Goal: Use online tool/utility: Utilize a website feature to perform a specific function

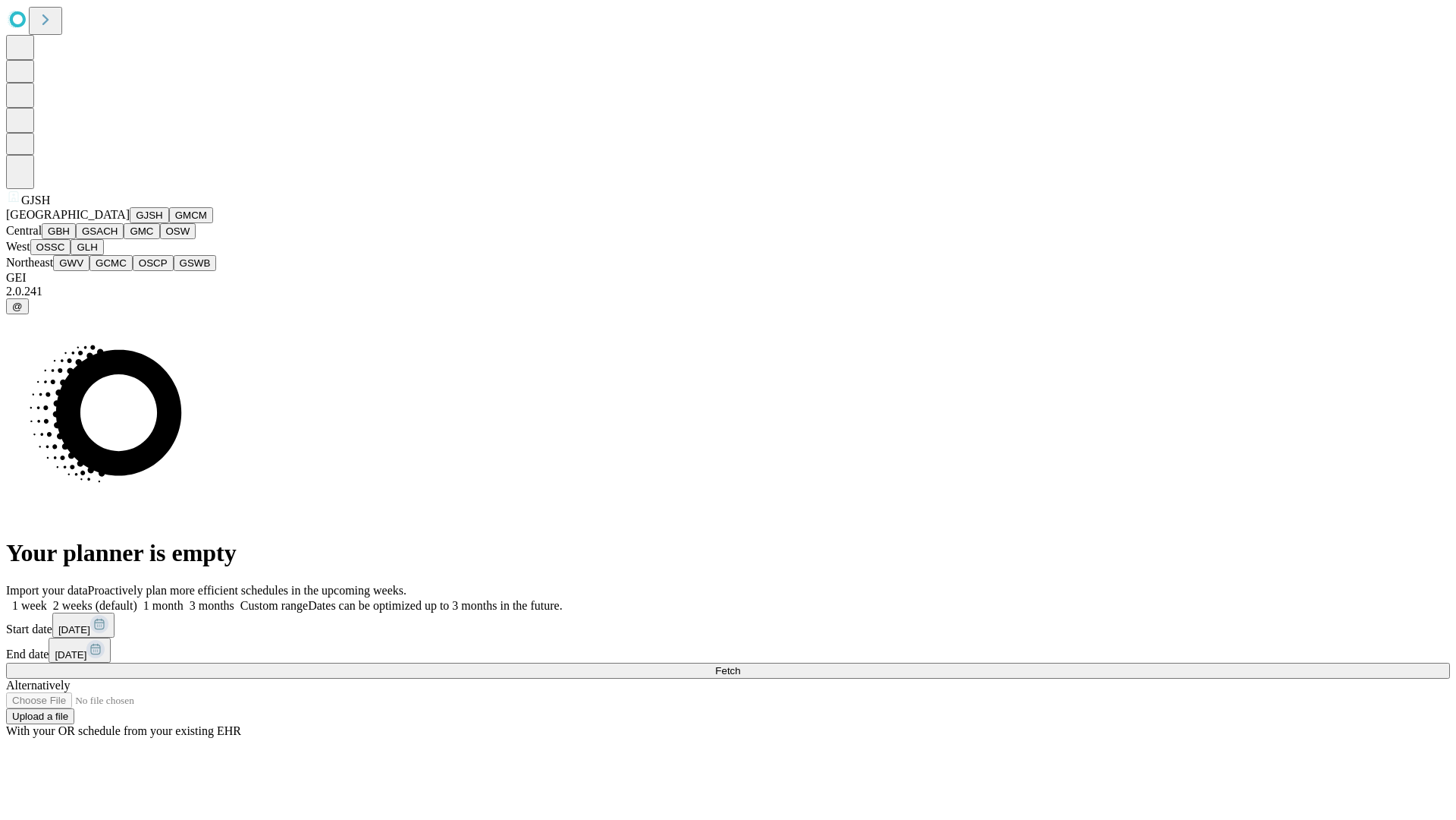
click at [130, 223] on button "GJSH" at bounding box center [149, 215] width 39 height 16
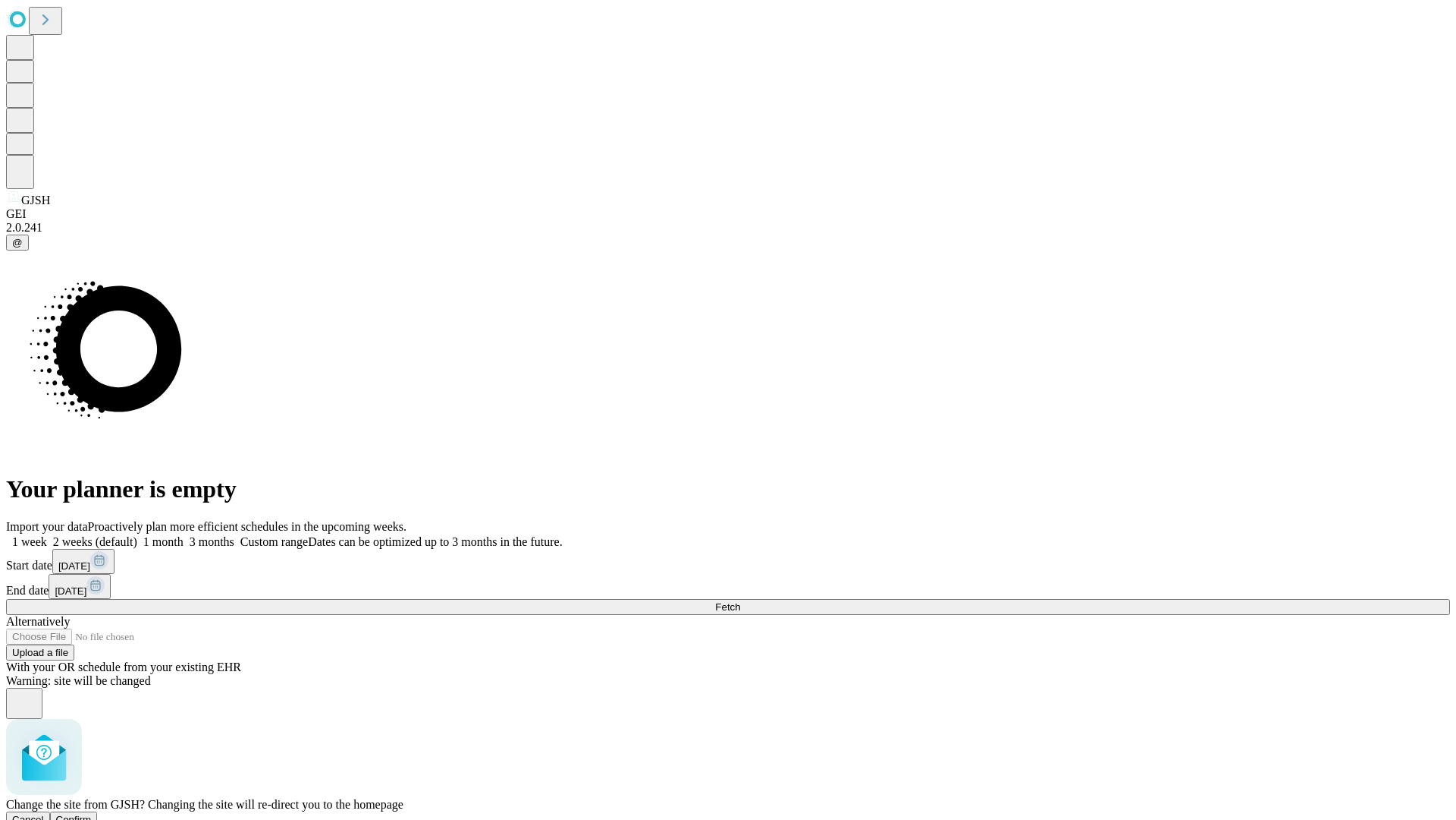
click at [92, 814] on span "Confirm" at bounding box center [74, 819] width 36 height 11
click at [47, 535] on label "1 week" at bounding box center [26, 541] width 41 height 13
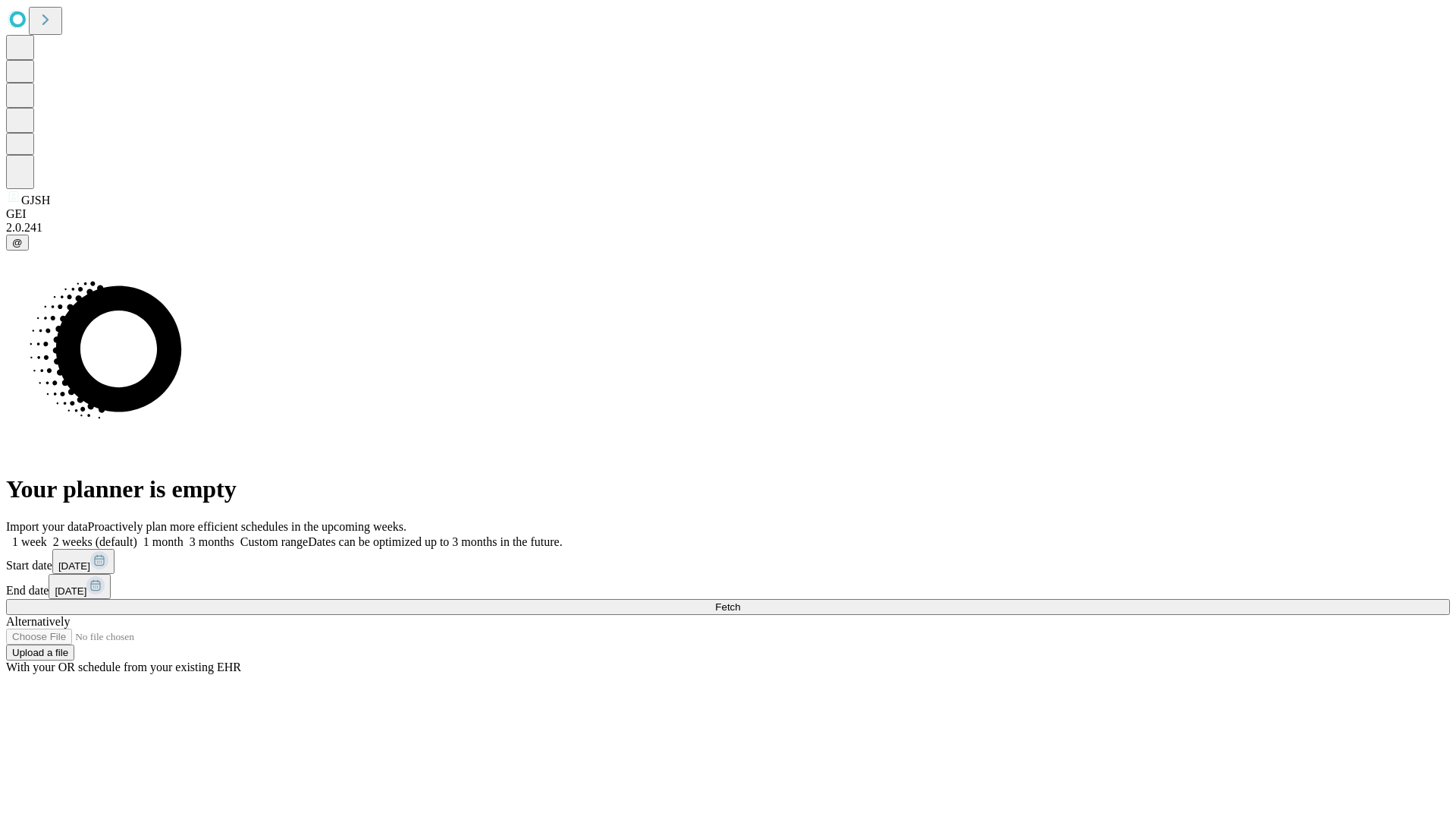
click at [741, 601] on span "Fetch" at bounding box center [728, 606] width 25 height 11
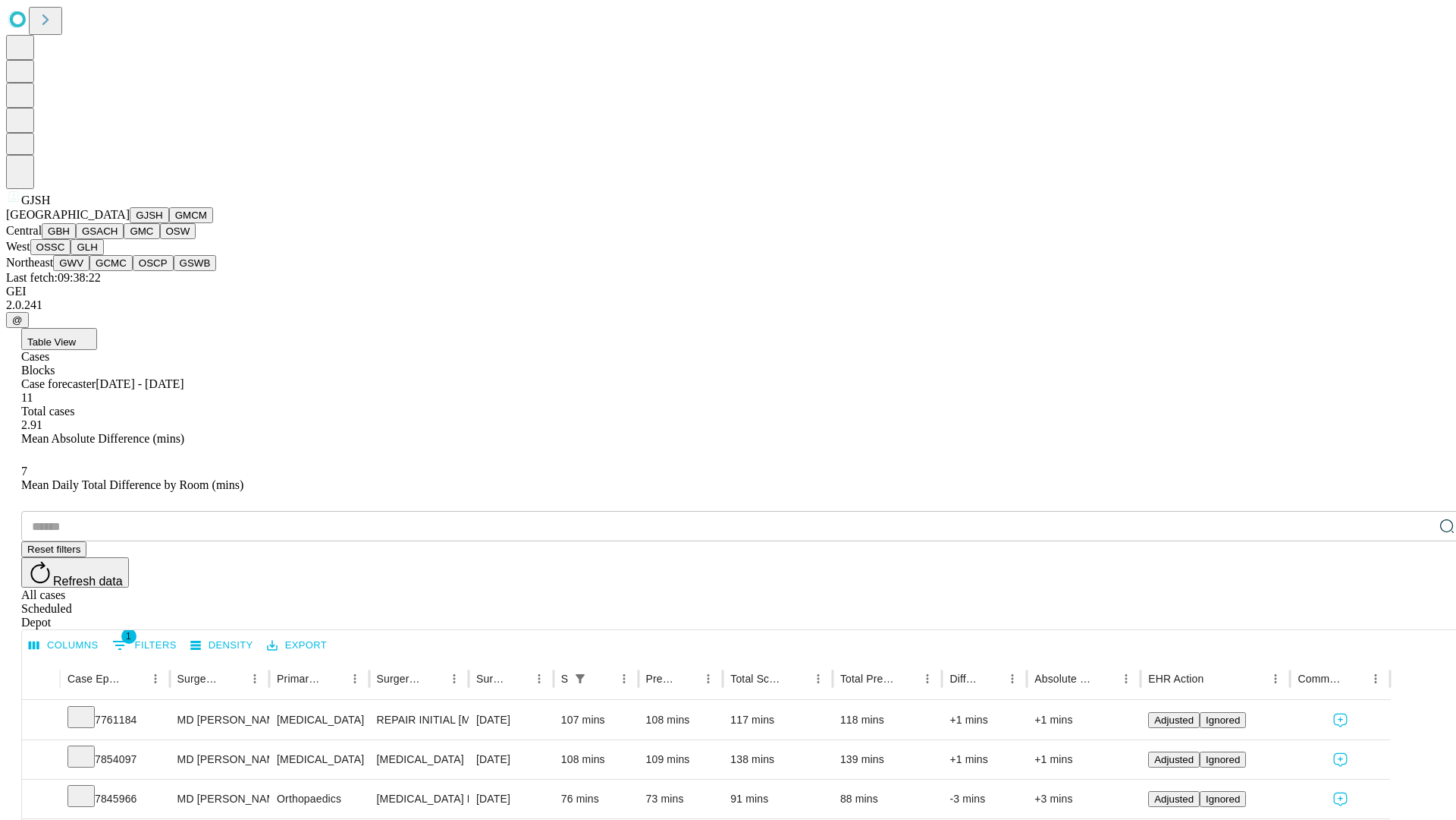
click at [169, 223] on button "GMCM" at bounding box center [191, 215] width 44 height 16
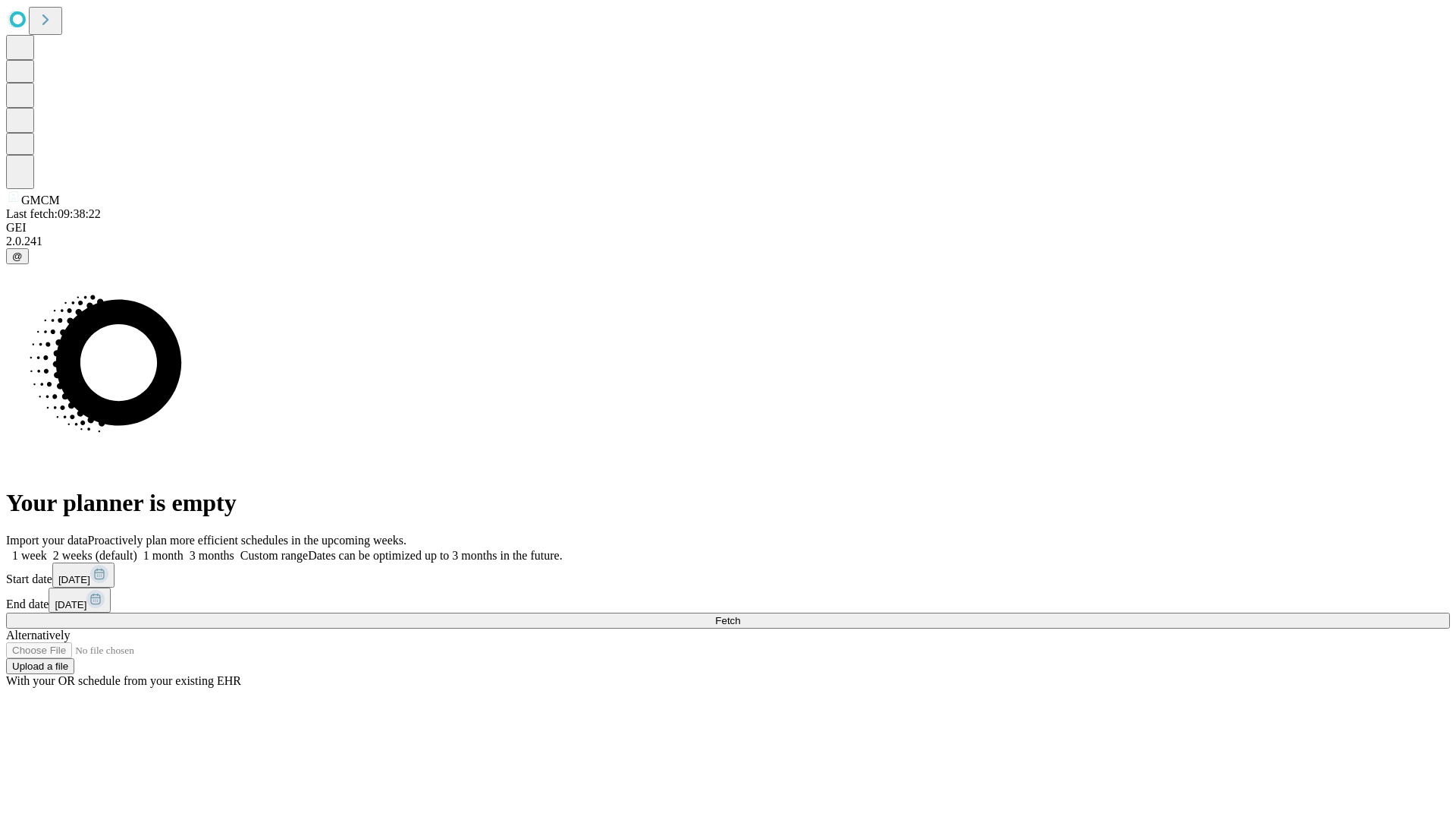
click at [47, 549] on label "1 week" at bounding box center [26, 555] width 41 height 13
click at [741, 615] on span "Fetch" at bounding box center [728, 620] width 25 height 11
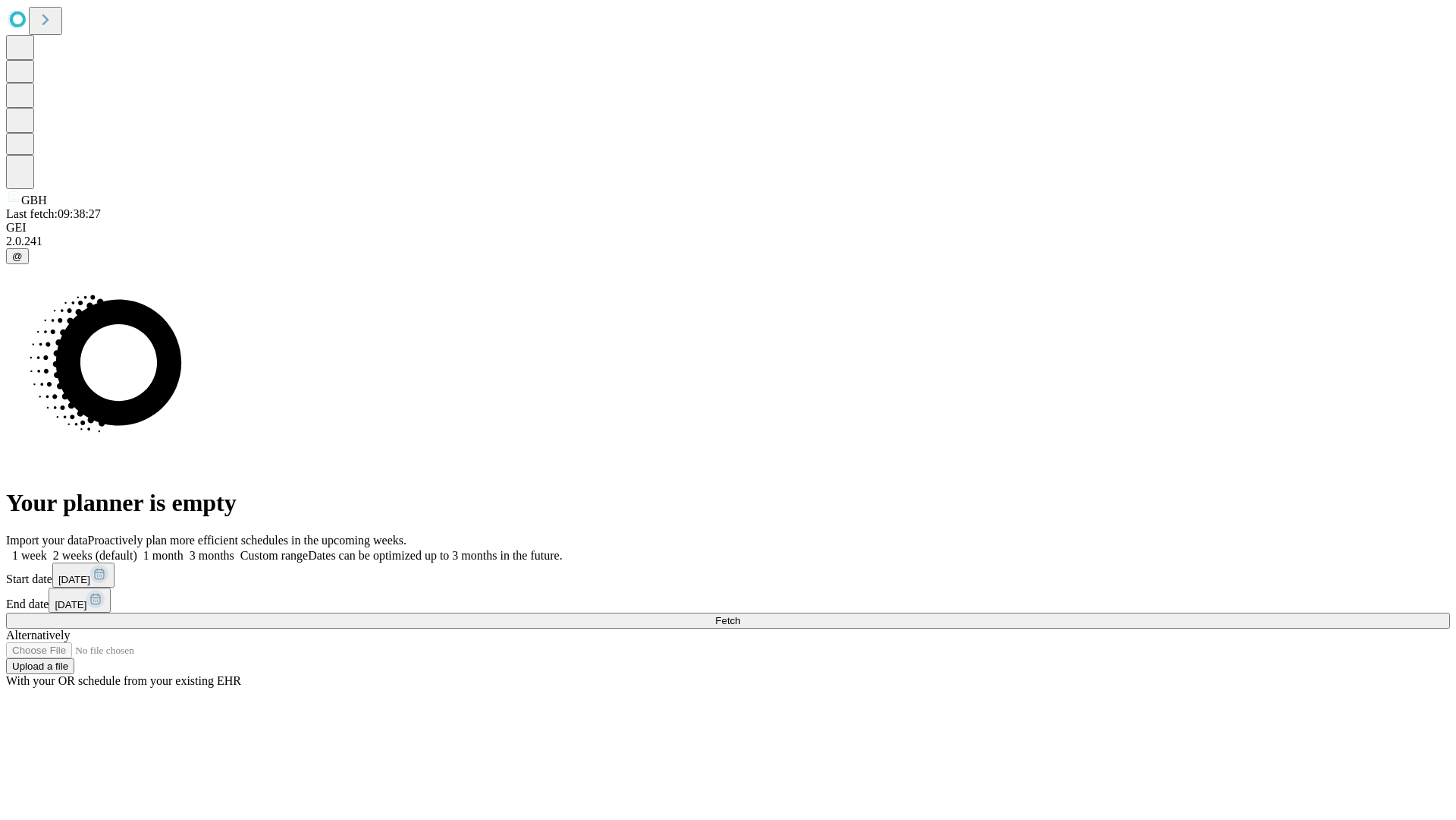
click at [47, 549] on label "1 week" at bounding box center [26, 555] width 41 height 13
click at [741, 615] on span "Fetch" at bounding box center [728, 620] width 25 height 11
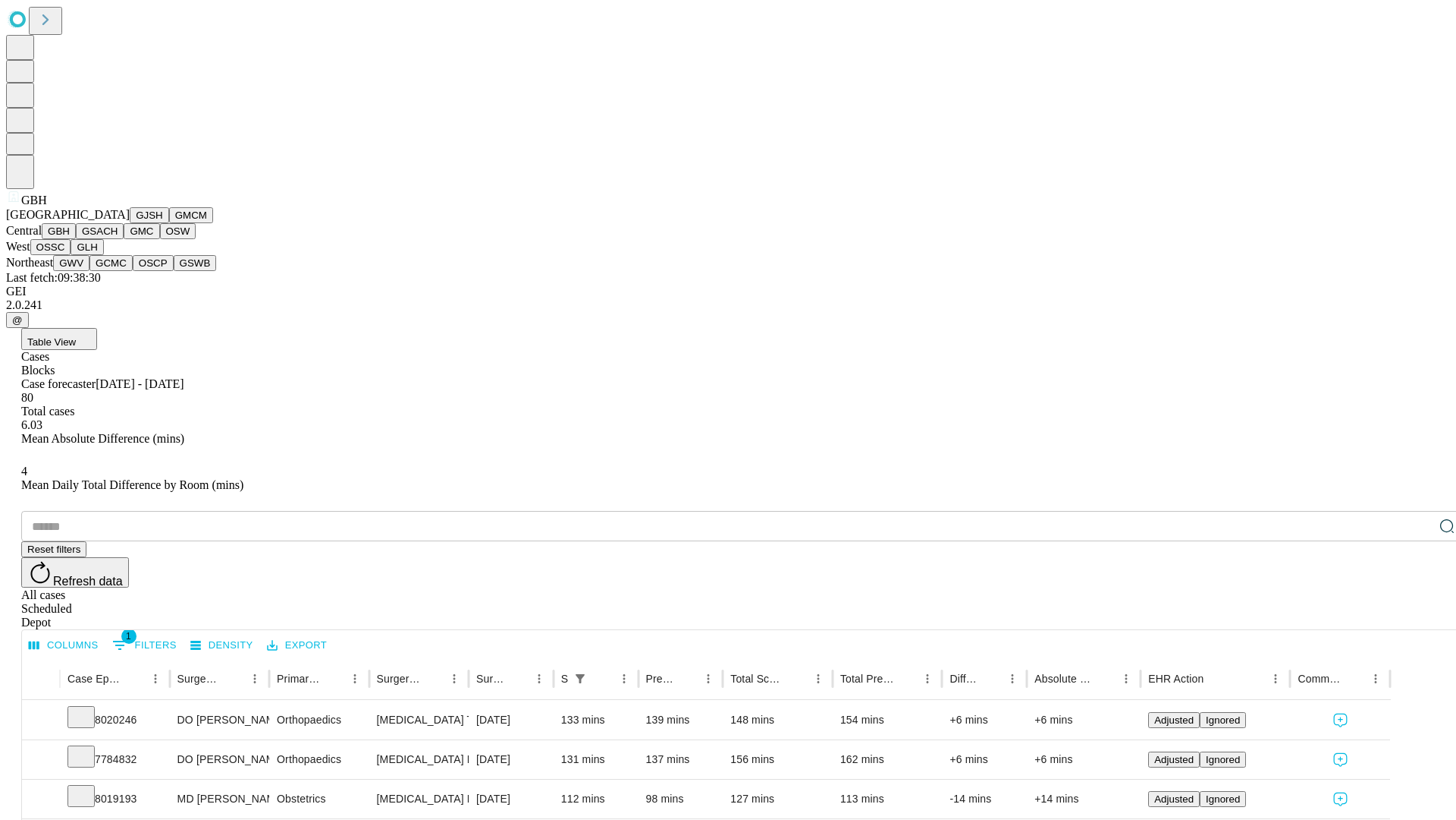
click at [117, 239] on button "GSACH" at bounding box center [100, 231] width 48 height 16
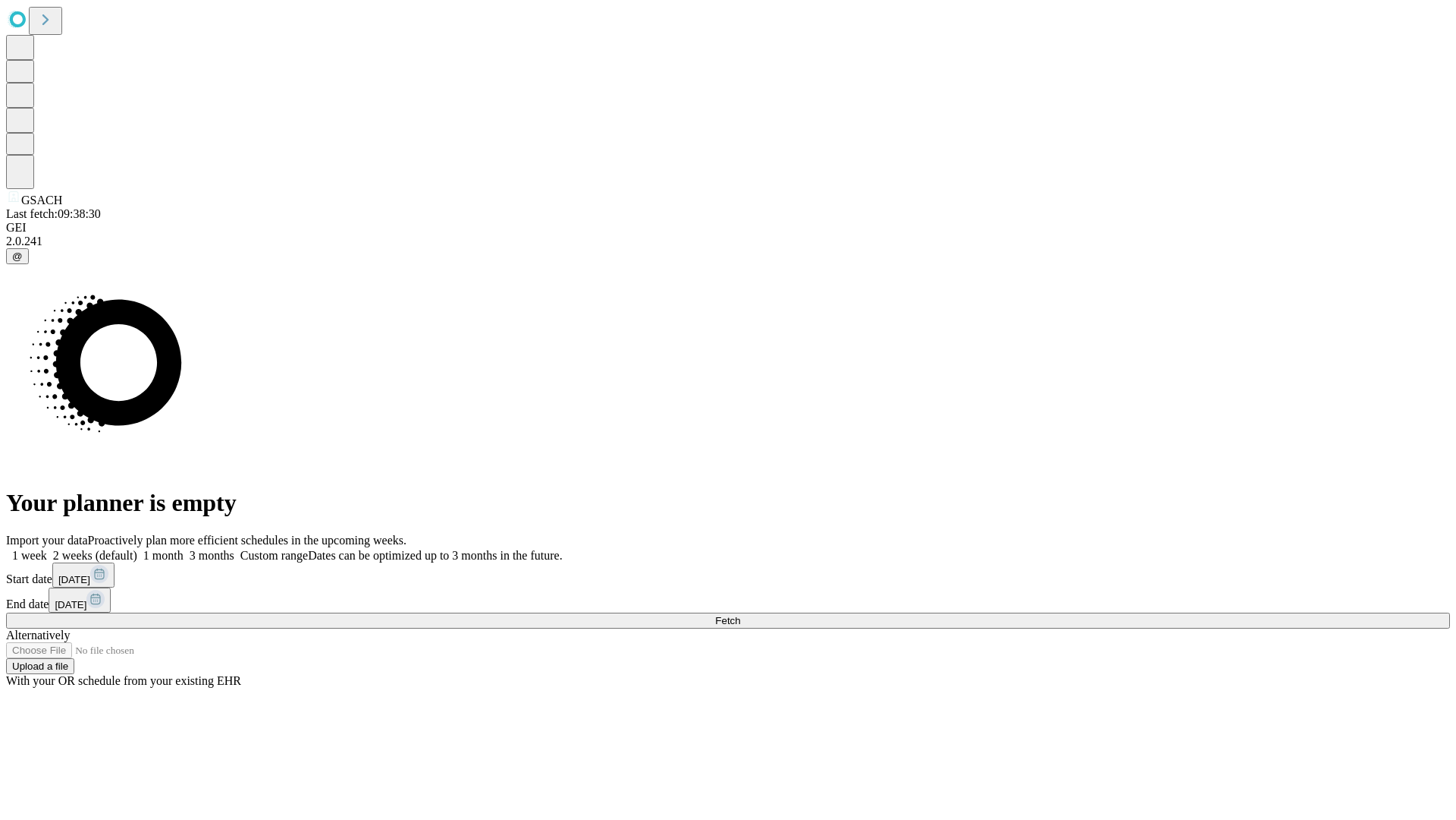
click at [741, 615] on span "Fetch" at bounding box center [728, 620] width 25 height 11
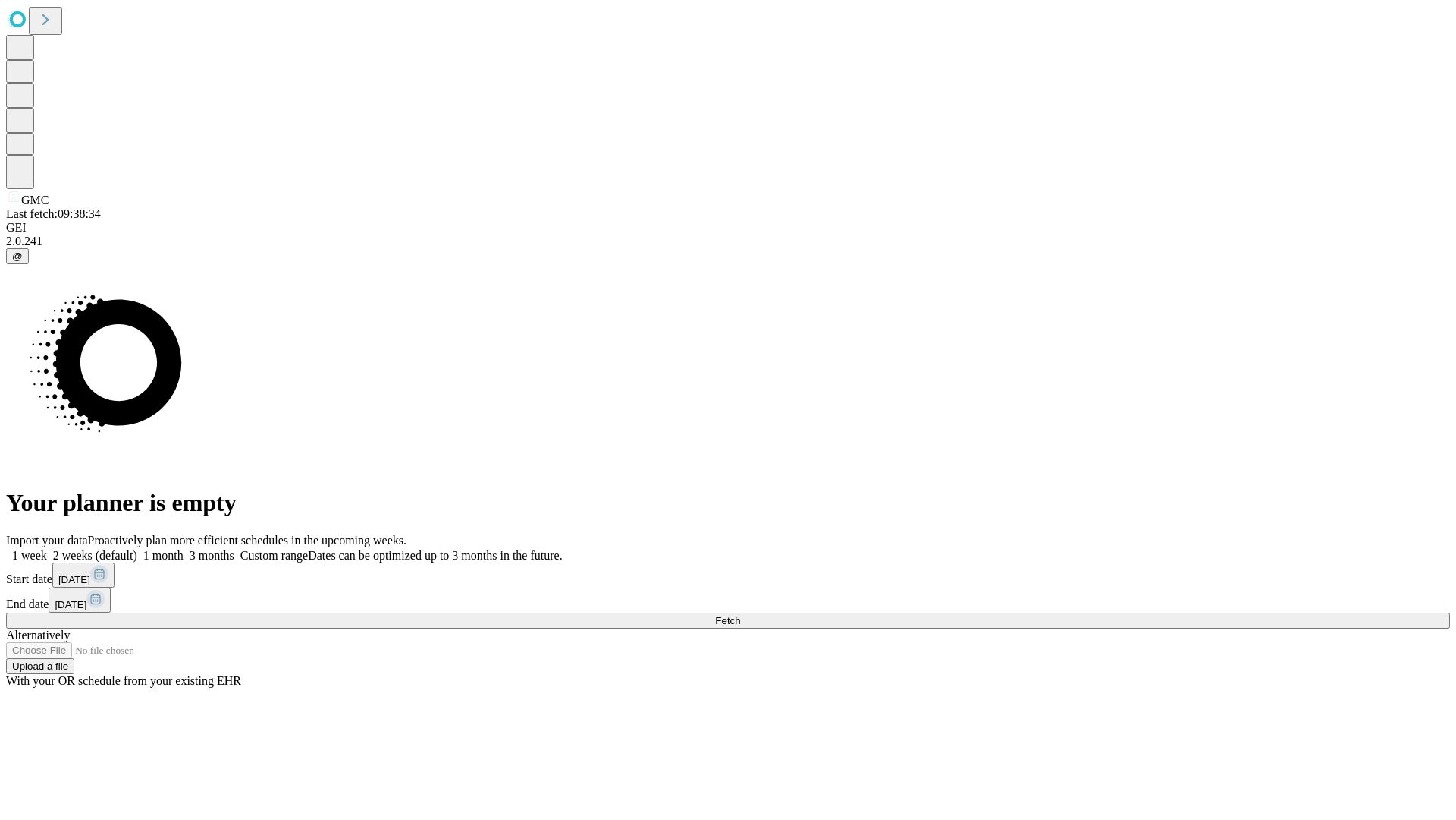
click at [47, 549] on label "1 week" at bounding box center [26, 555] width 41 height 13
click at [741, 615] on span "Fetch" at bounding box center [728, 620] width 25 height 11
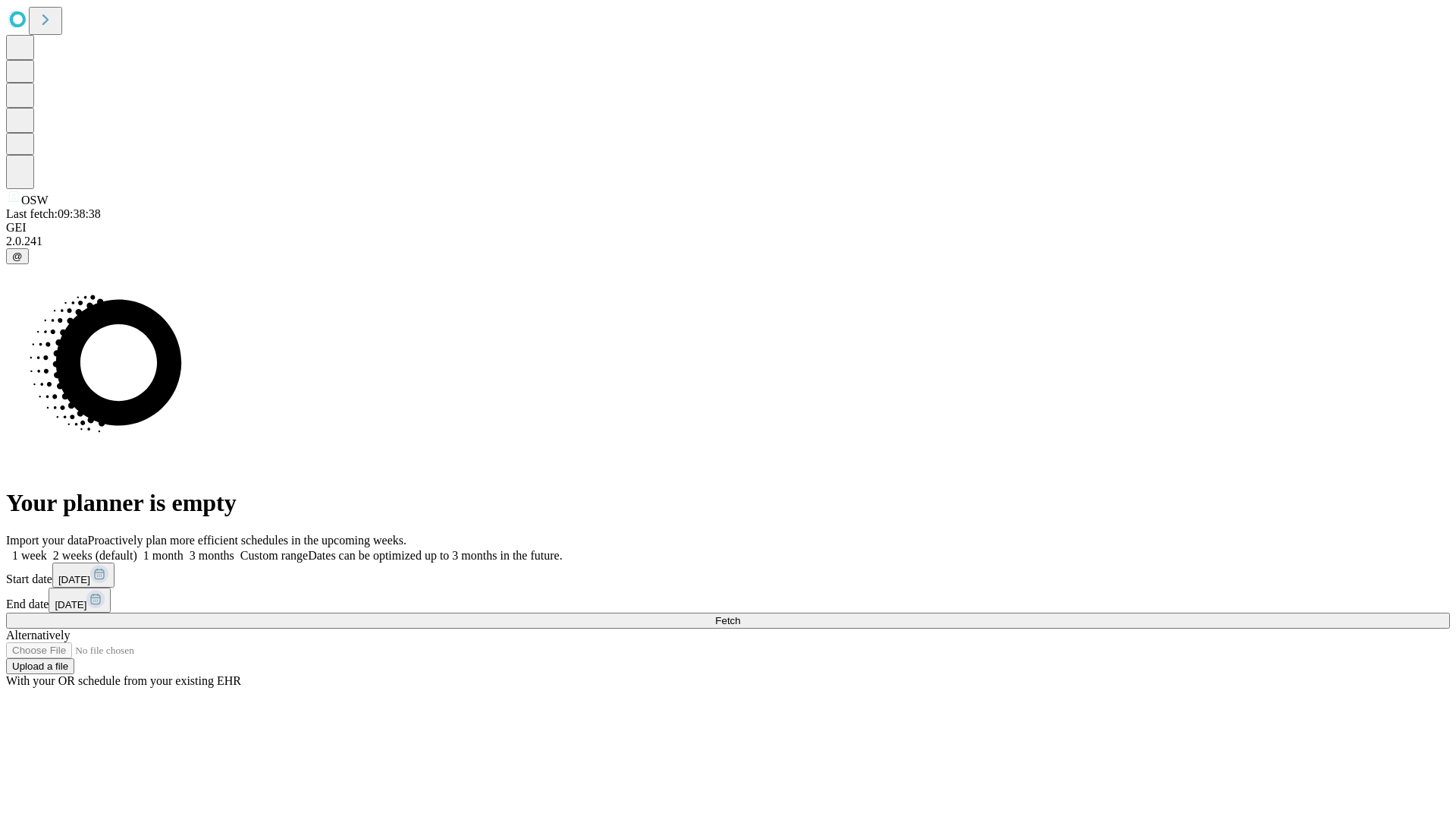
click at [741, 615] on span "Fetch" at bounding box center [728, 620] width 25 height 11
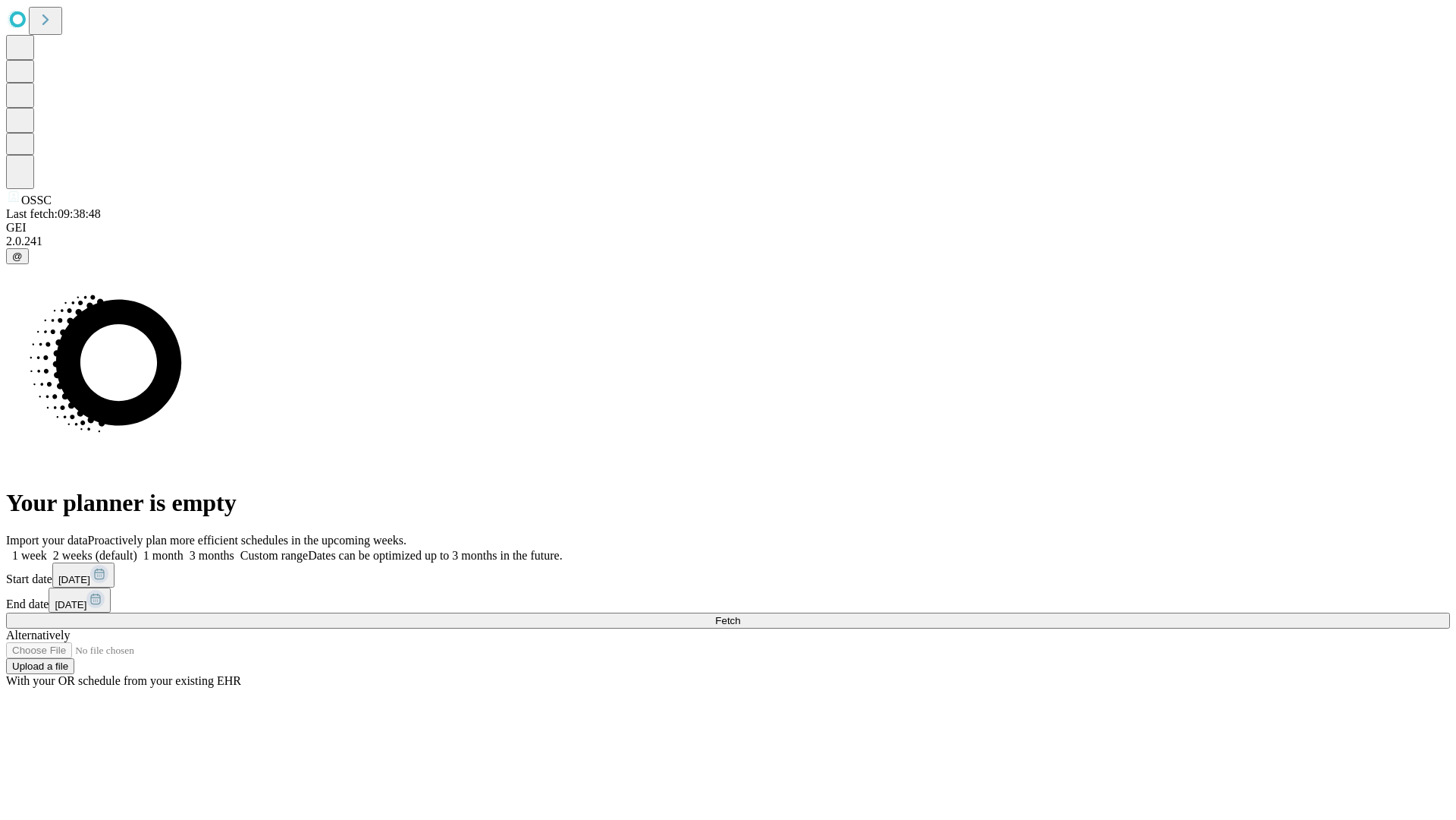
click at [47, 549] on label "1 week" at bounding box center [26, 555] width 41 height 13
click at [741, 615] on span "Fetch" at bounding box center [728, 620] width 25 height 11
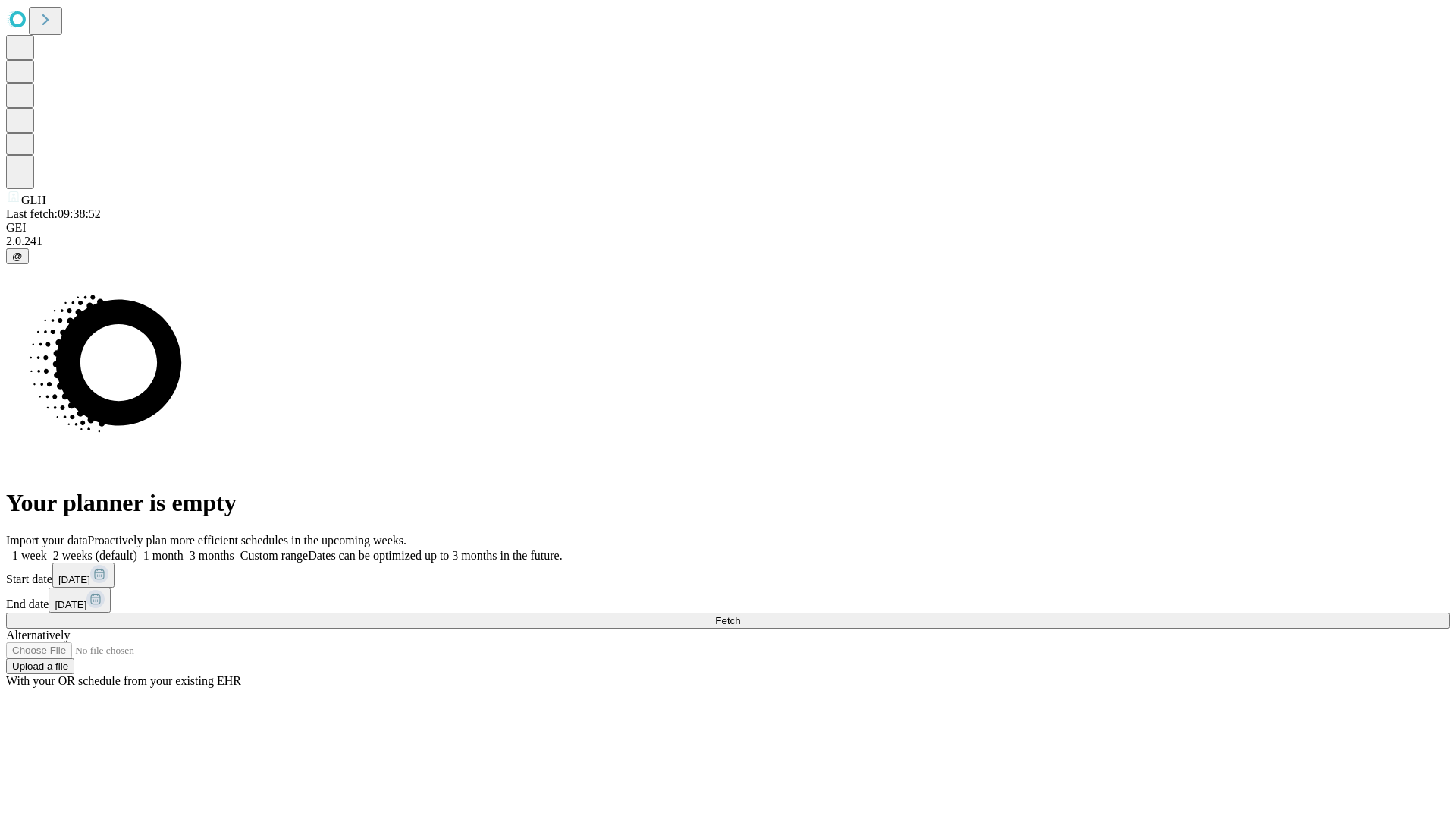
click at [741, 615] on span "Fetch" at bounding box center [728, 620] width 25 height 11
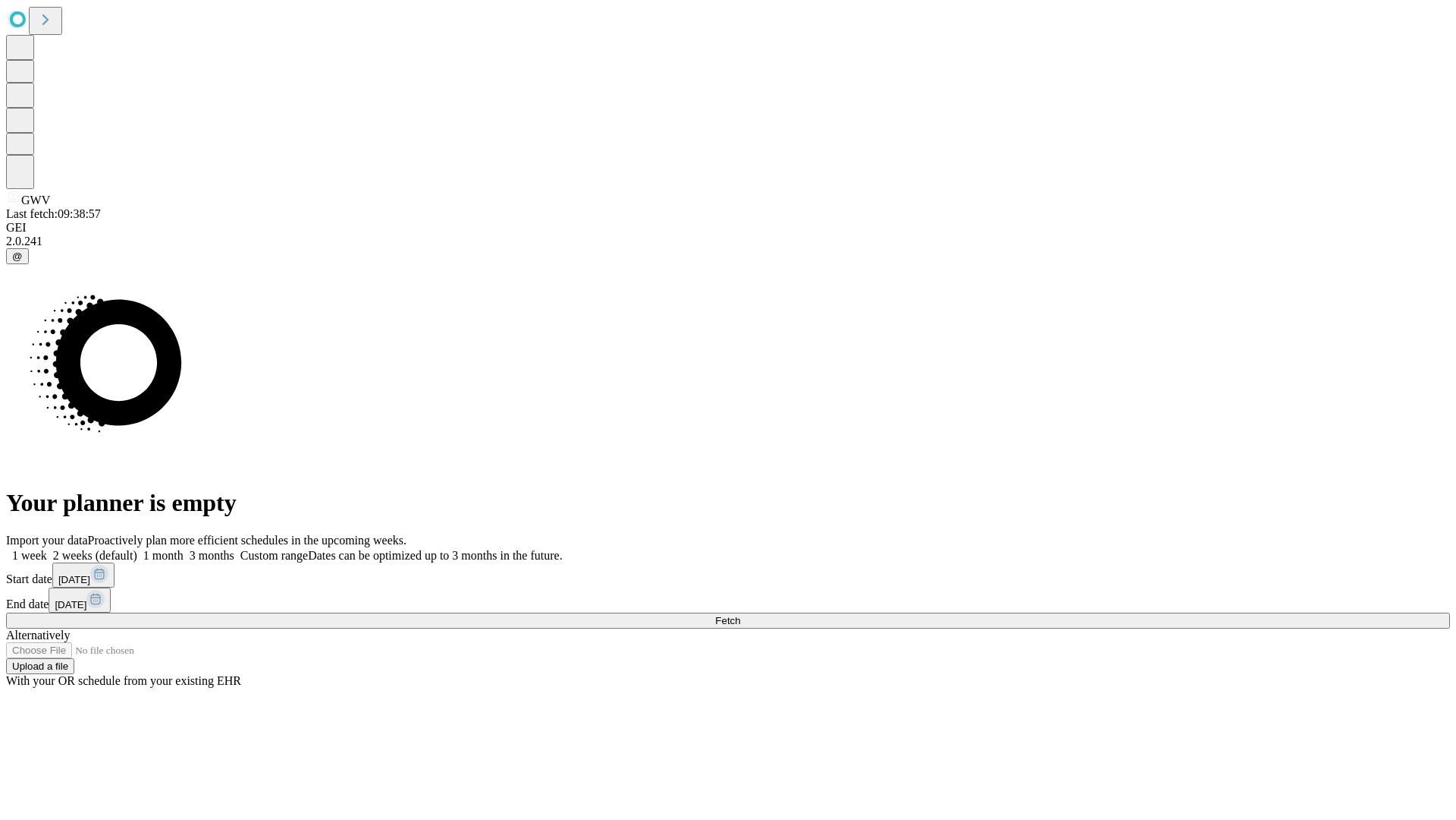
click at [47, 549] on label "1 week" at bounding box center [26, 555] width 41 height 13
click at [741, 615] on span "Fetch" at bounding box center [728, 620] width 25 height 11
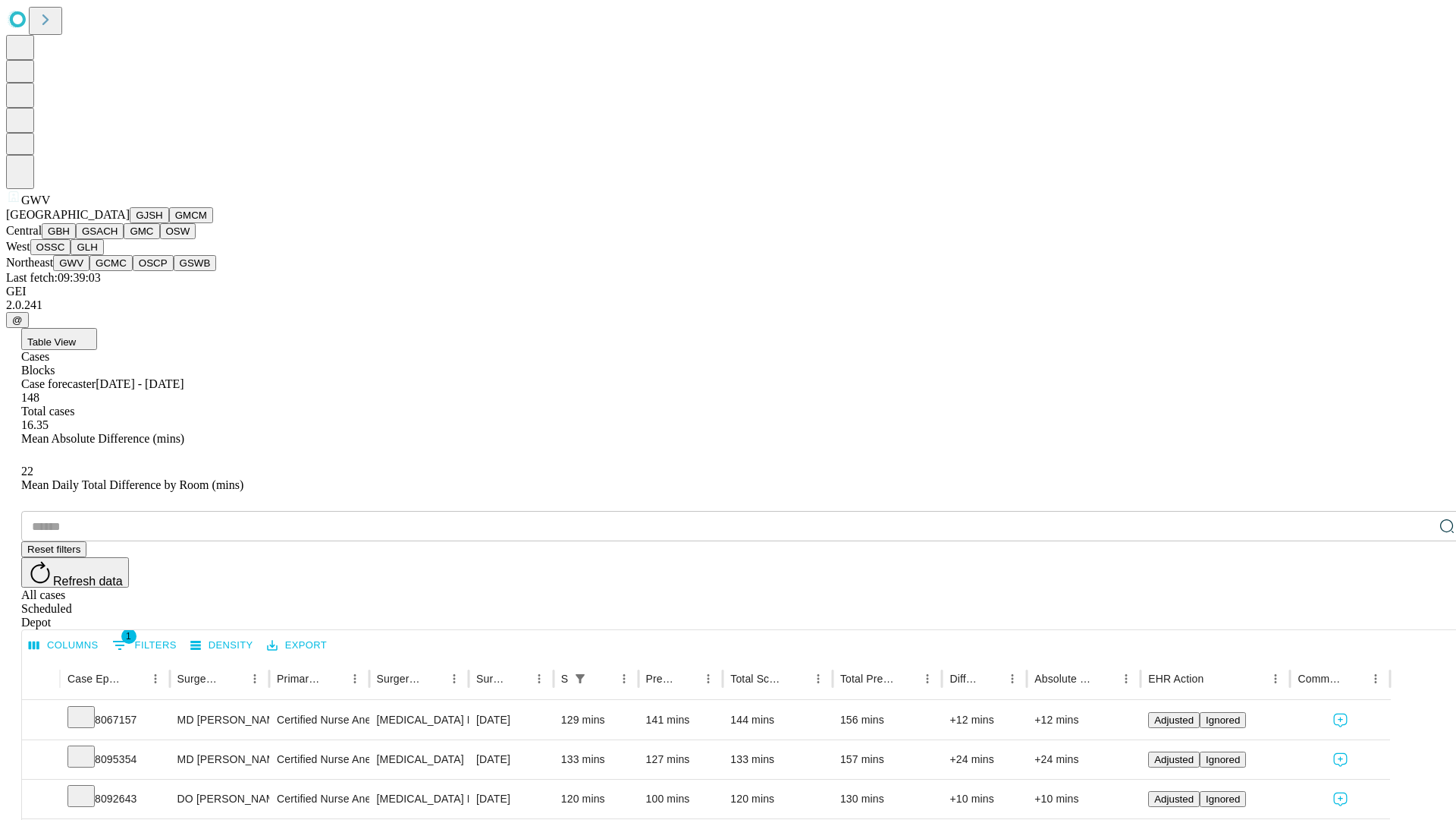
click at [117, 271] on button "GCMC" at bounding box center [110, 263] width 43 height 16
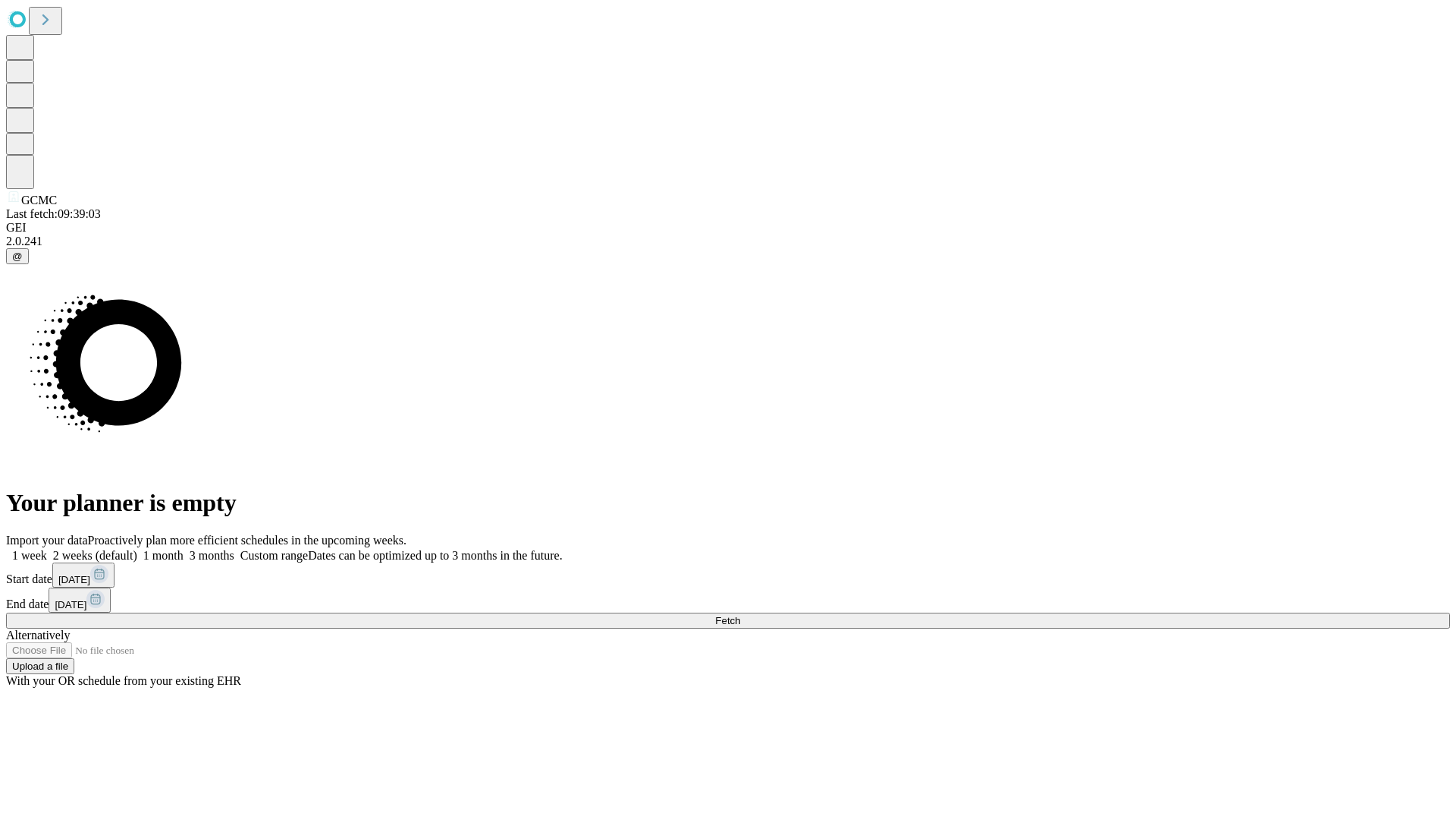
click at [741, 615] on span "Fetch" at bounding box center [728, 620] width 25 height 11
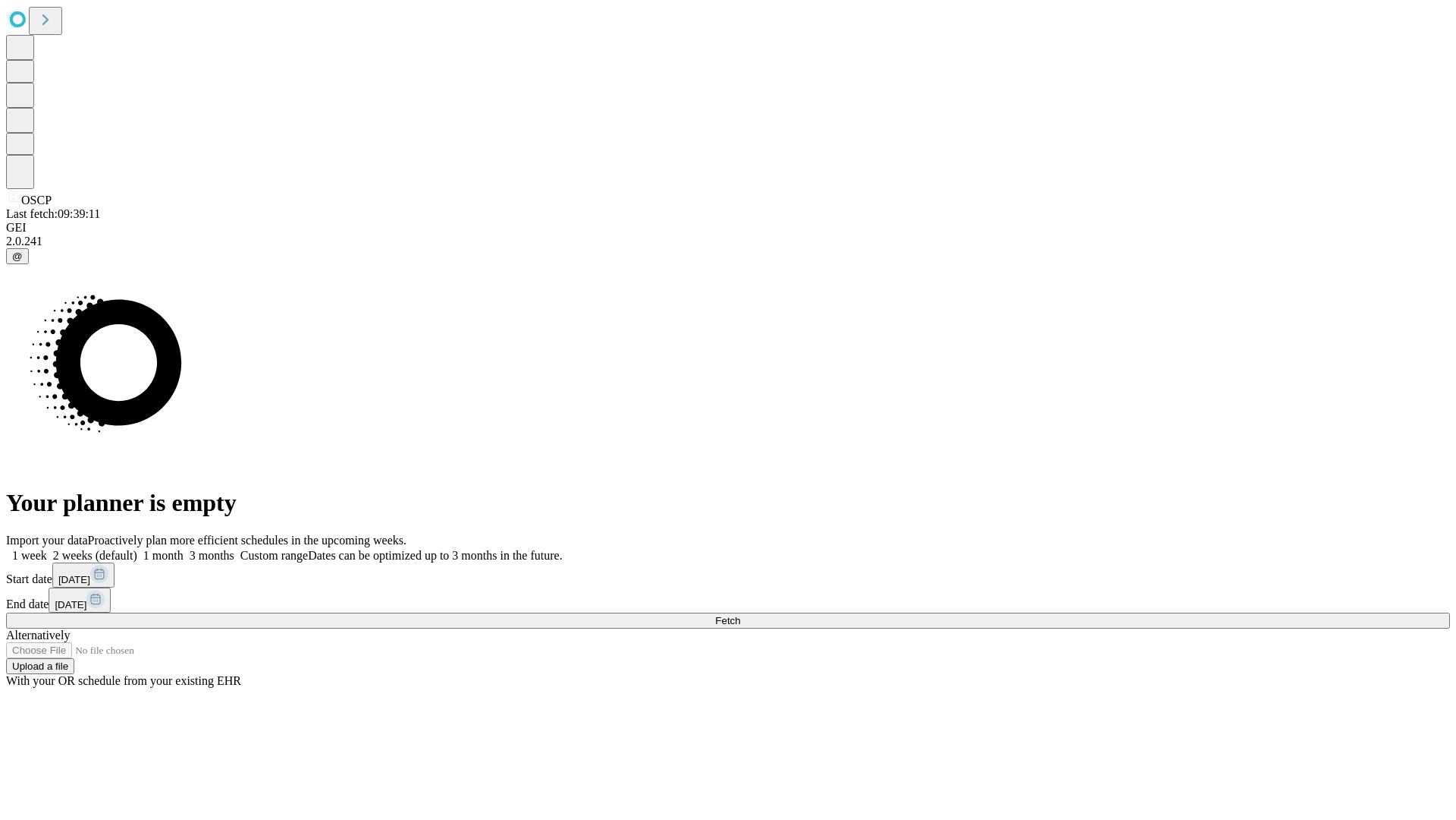
click at [741, 615] on span "Fetch" at bounding box center [728, 620] width 25 height 11
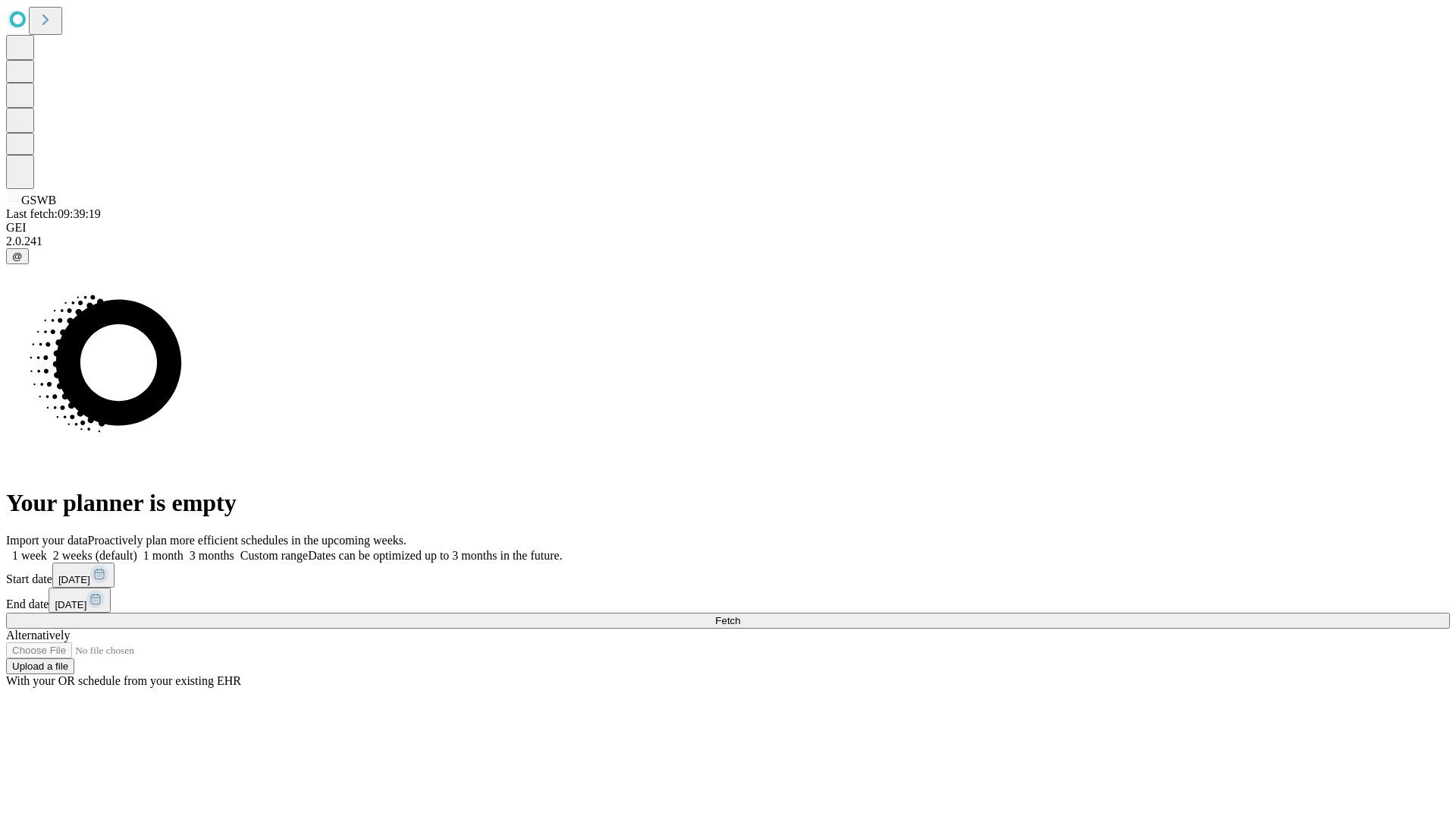
click at [47, 549] on label "1 week" at bounding box center [26, 555] width 41 height 13
click at [741, 615] on span "Fetch" at bounding box center [728, 620] width 25 height 11
